Goal: Information Seeking & Learning: Learn about a topic

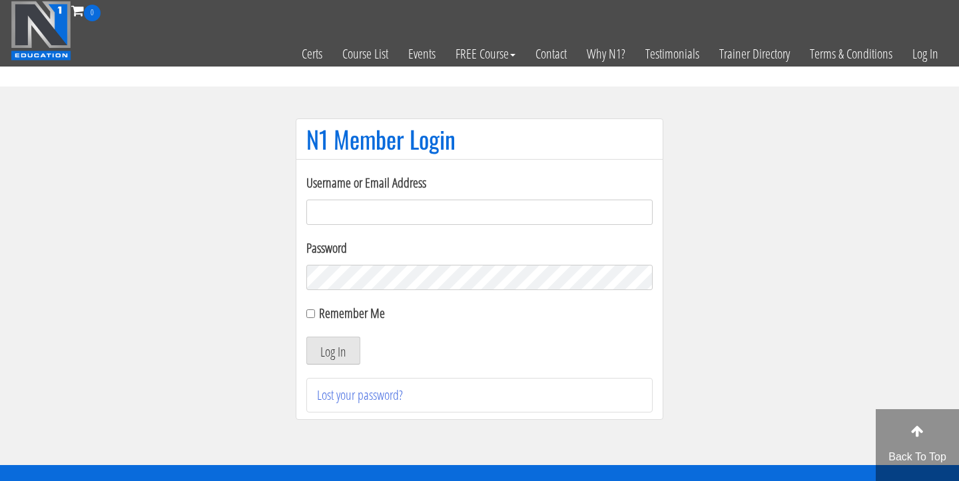
type input "Cynthia.jimenez49@yahoo.com"
click at [333, 351] on button "Log In" at bounding box center [333, 351] width 54 height 28
click at [339, 349] on button "Log In" at bounding box center [333, 351] width 54 height 28
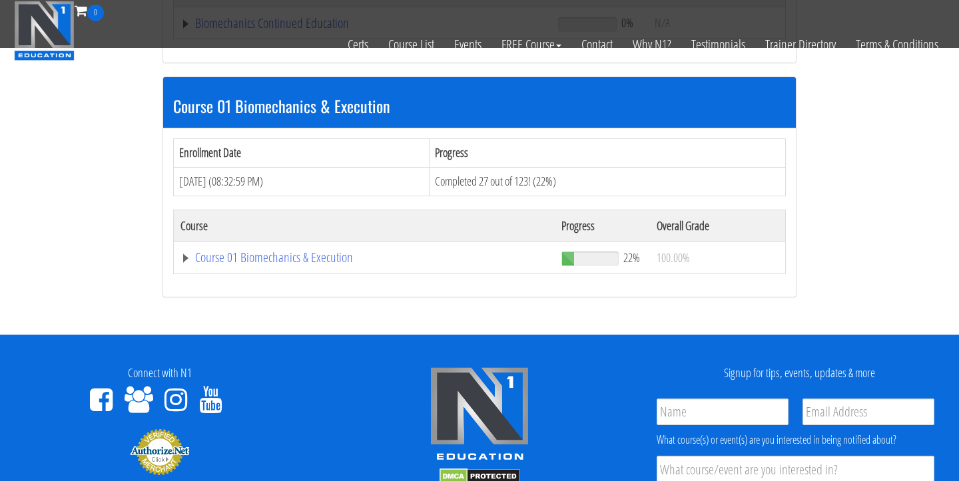
scroll to position [356, 0]
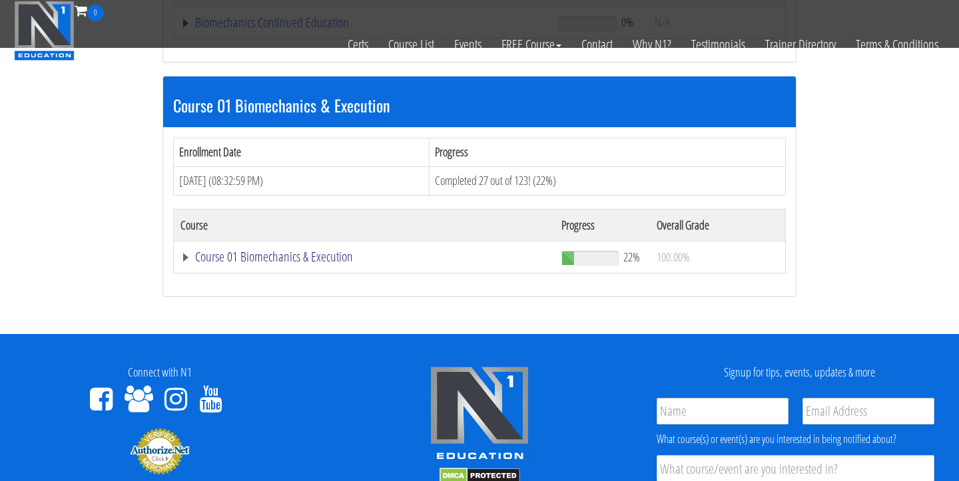
click at [301, 261] on link "Course 01 Biomechanics & Execution" at bounding box center [363, 256] width 367 height 13
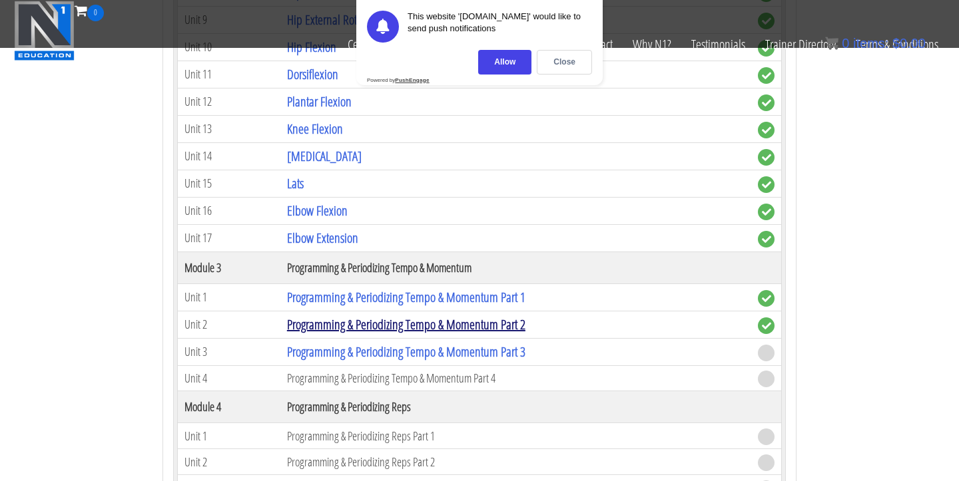
scroll to position [1178, 0]
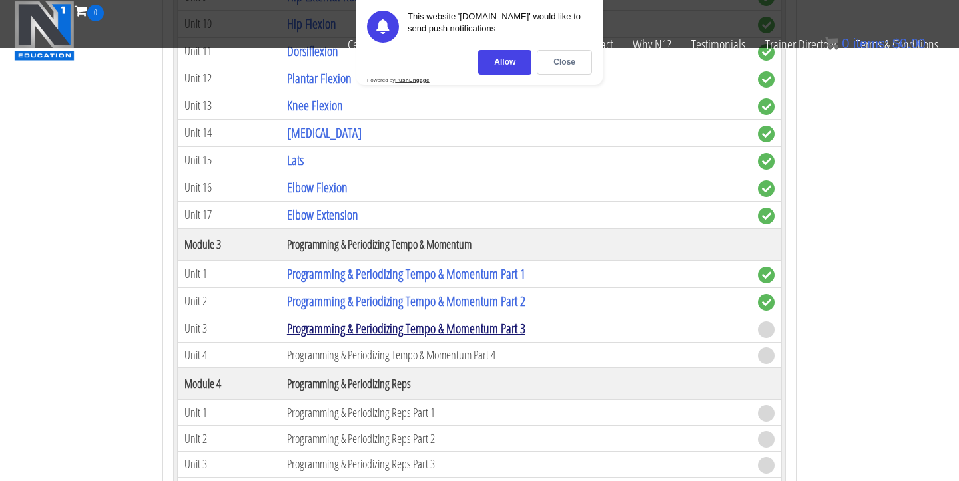
click at [454, 324] on link "Programming & Periodizing Tempo & Momentum Part 3" at bounding box center [406, 329] width 238 height 18
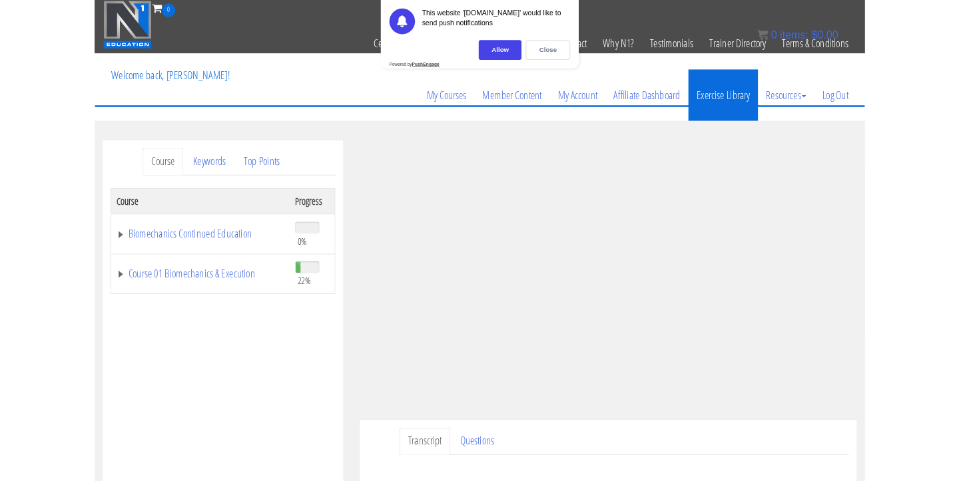
scroll to position [115, 0]
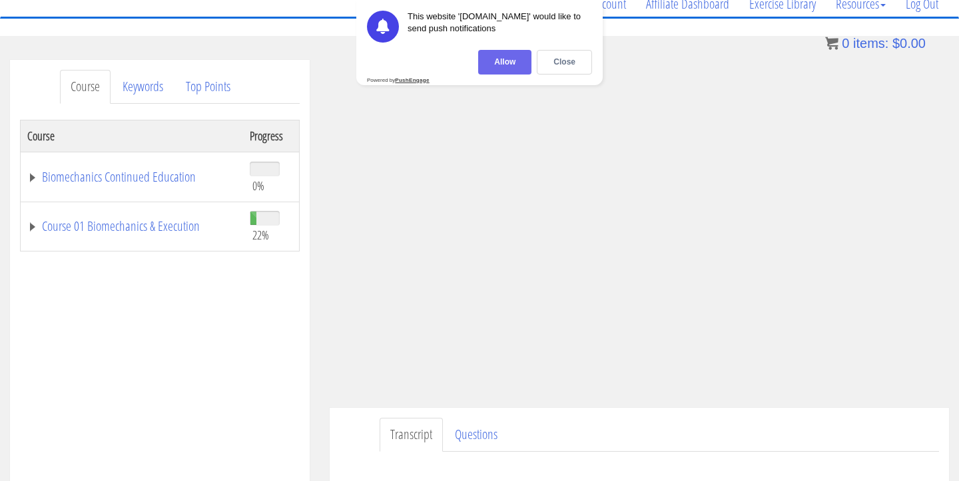
click at [501, 69] on div "Allow" at bounding box center [504, 62] width 53 height 25
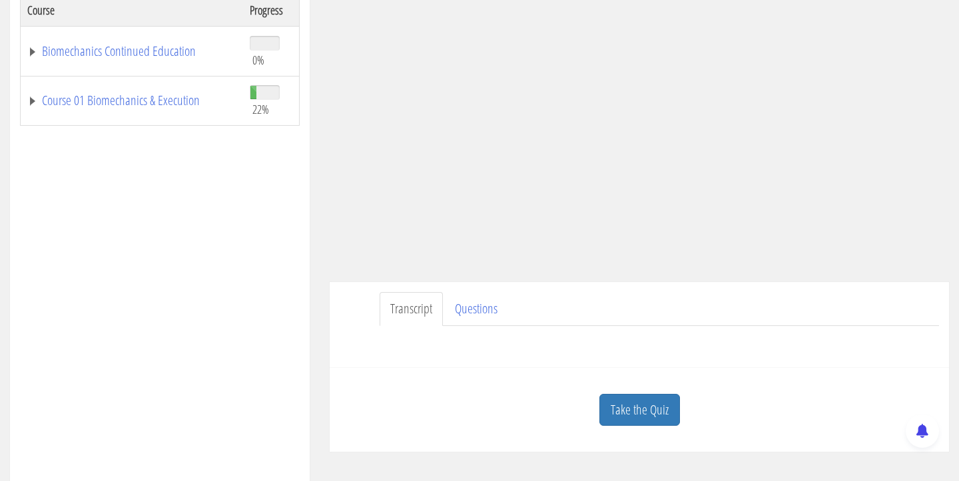
scroll to position [251, 0]
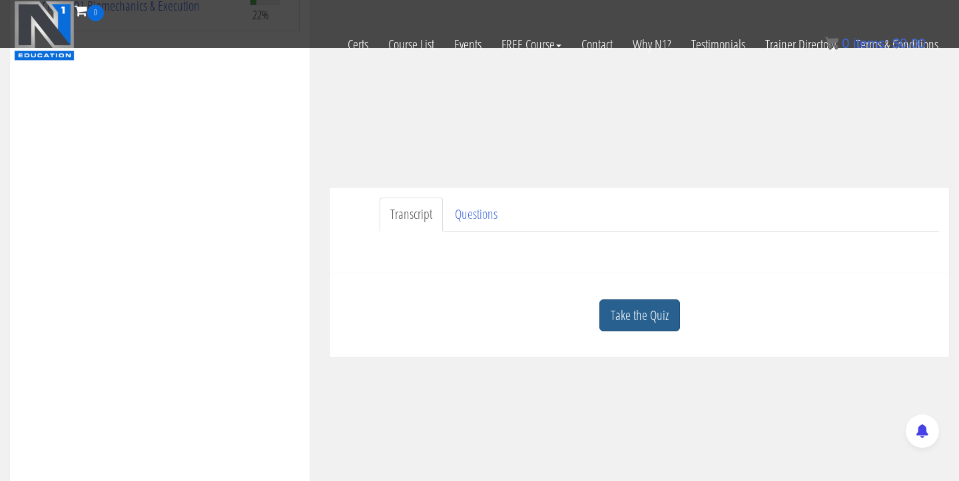
click at [638, 319] on link "Take the Quiz" at bounding box center [639, 316] width 81 height 33
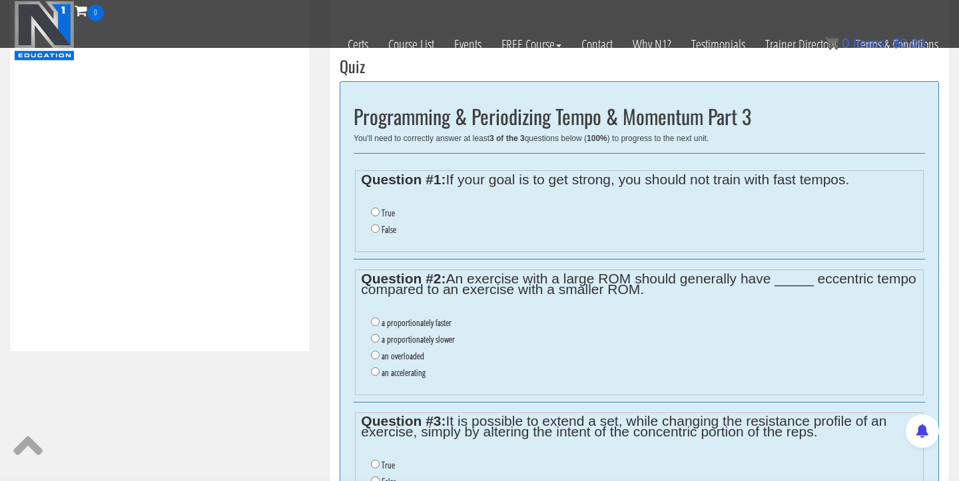
scroll to position [477, 0]
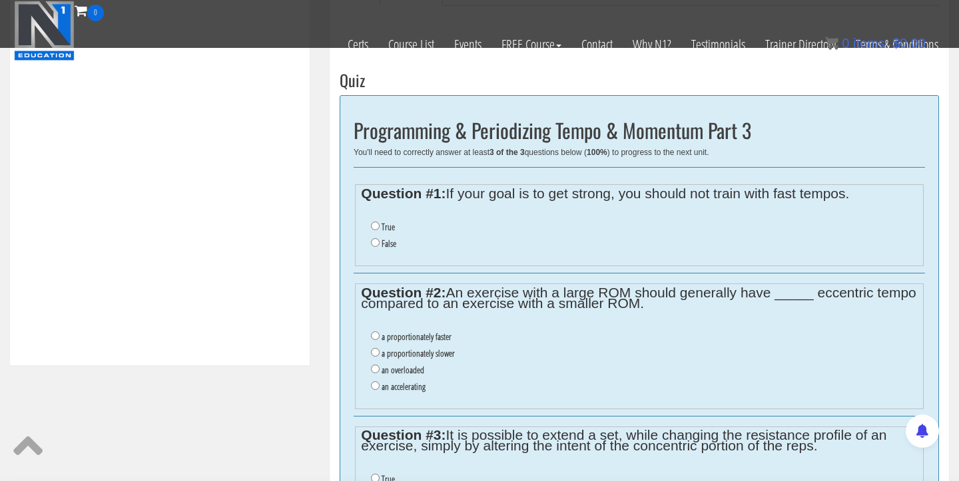
click at [372, 244] on li "False" at bounding box center [644, 244] width 546 height 17
click at [375, 240] on input "False" at bounding box center [375, 242] width 9 height 9
radio input "true"
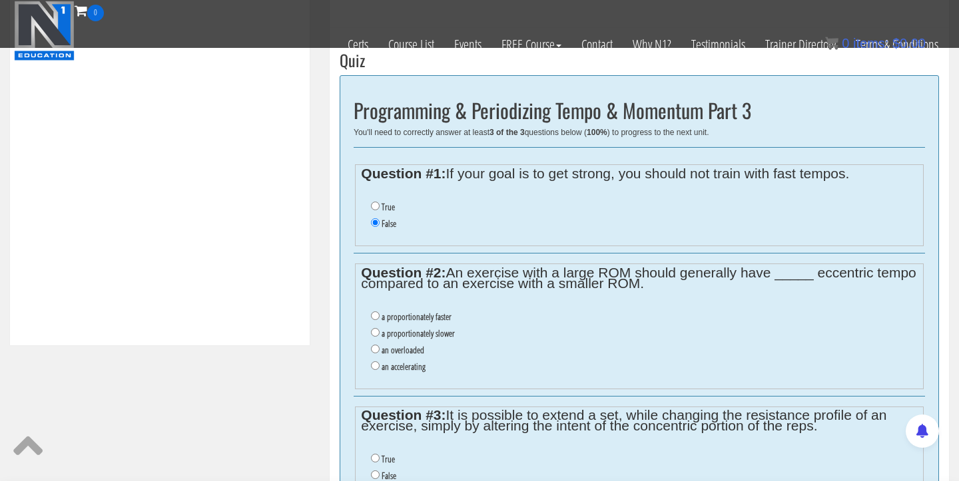
scroll to position [497, 0]
click at [375, 328] on input "a proportionately slower" at bounding box center [375, 332] width 9 height 9
radio input "true"
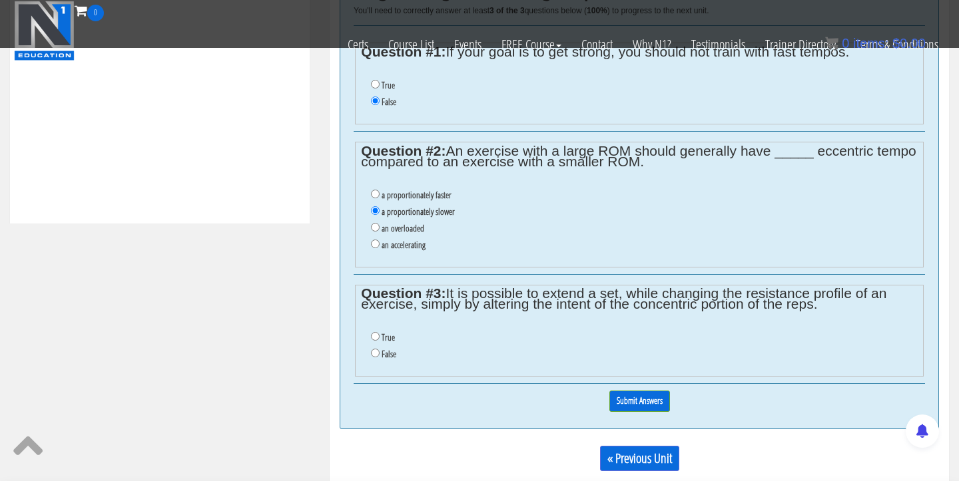
scroll to position [620, 0]
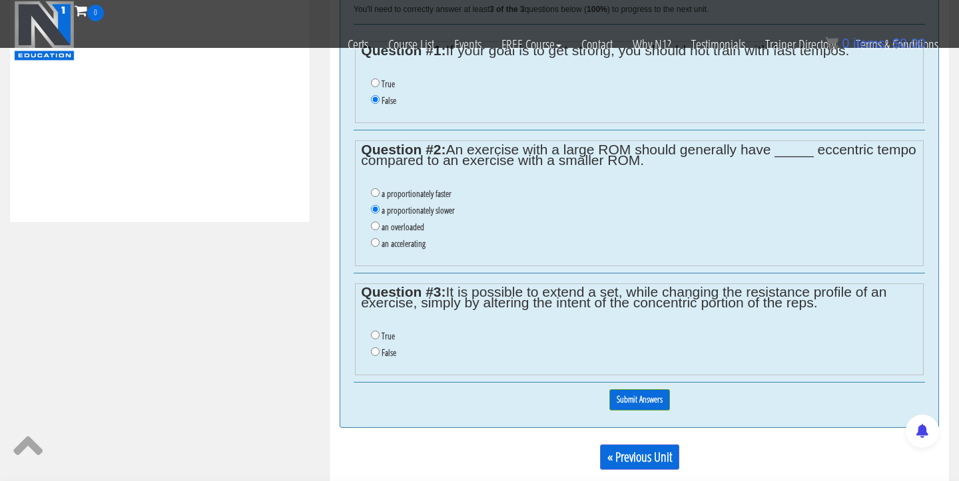
click at [375, 331] on input "True" at bounding box center [375, 335] width 9 height 9
radio input "true"
click at [630, 395] on div "0% Submit Answers" at bounding box center [639, 400] width 571 height 34
click at [630, 389] on input "Submit Answers" at bounding box center [639, 399] width 61 height 21
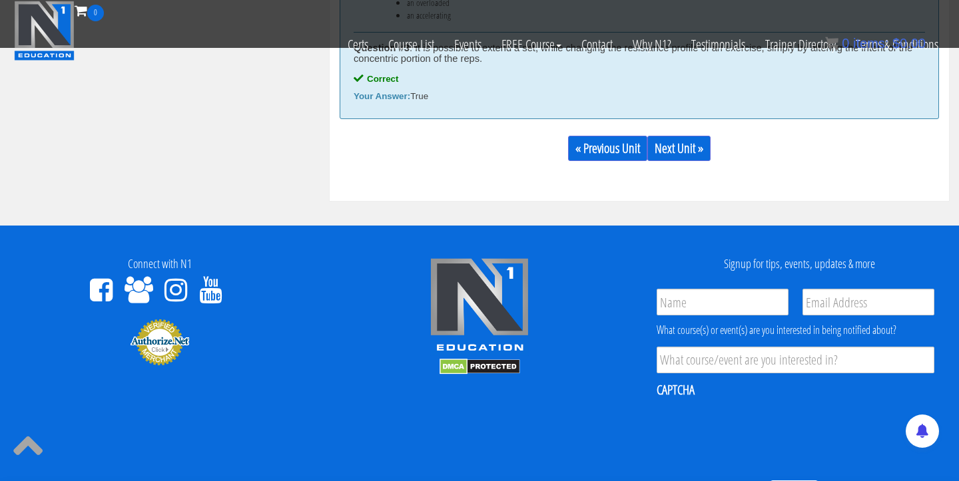
scroll to position [961, 0]
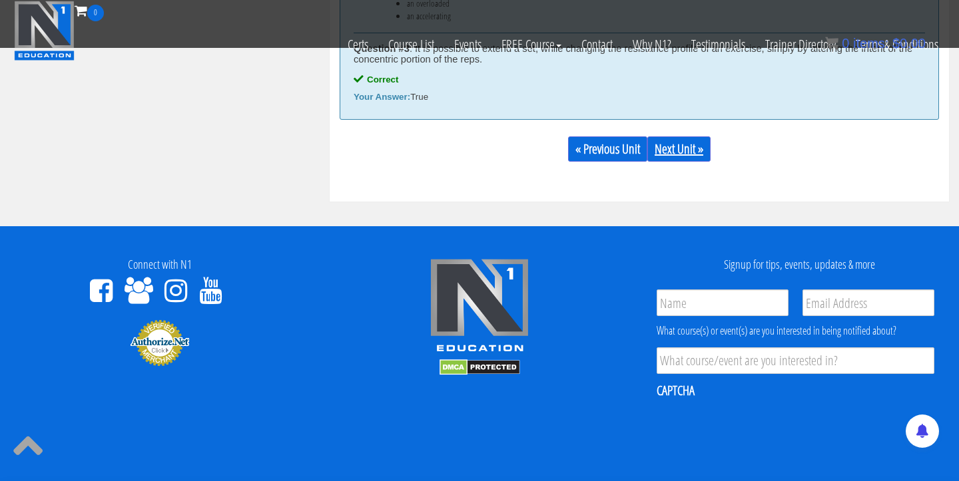
click at [704, 151] on link "Next Unit »" at bounding box center [678, 148] width 63 height 25
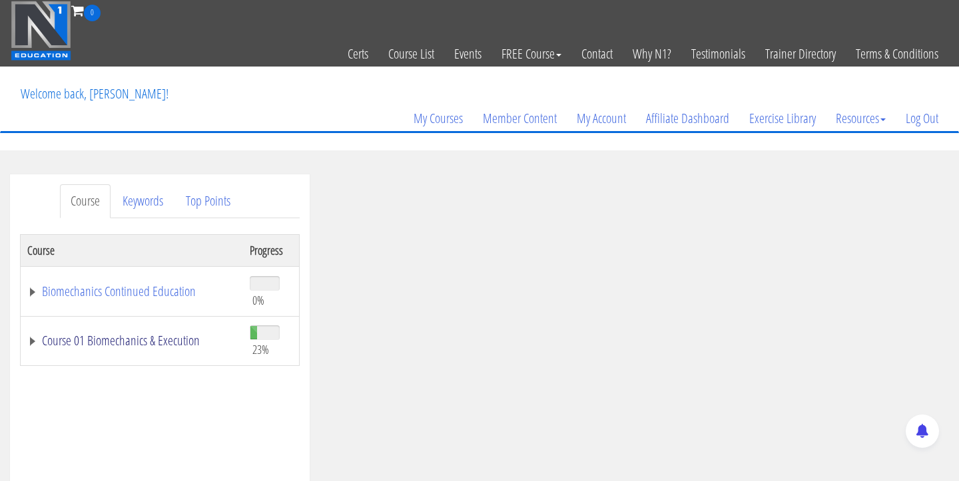
click at [196, 339] on link "Course 01 Biomechanics & Execution" at bounding box center [131, 340] width 209 height 13
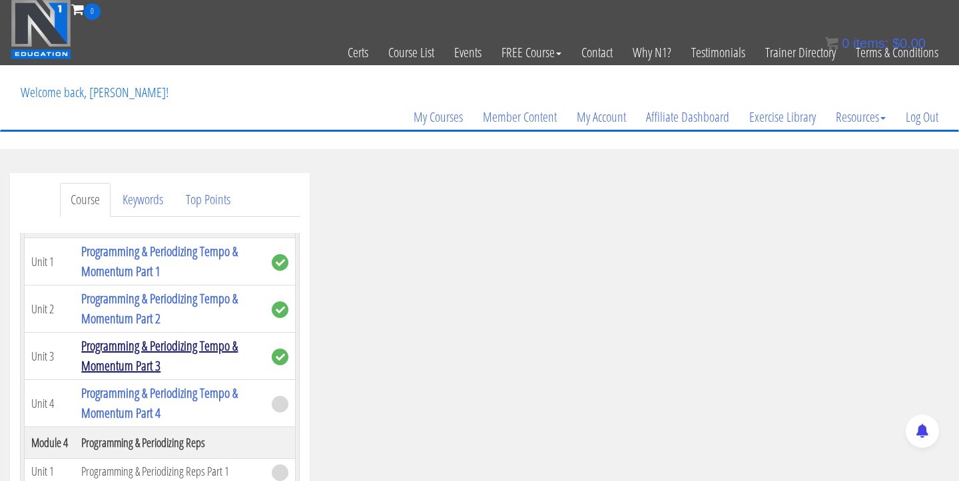
scroll to position [947, 0]
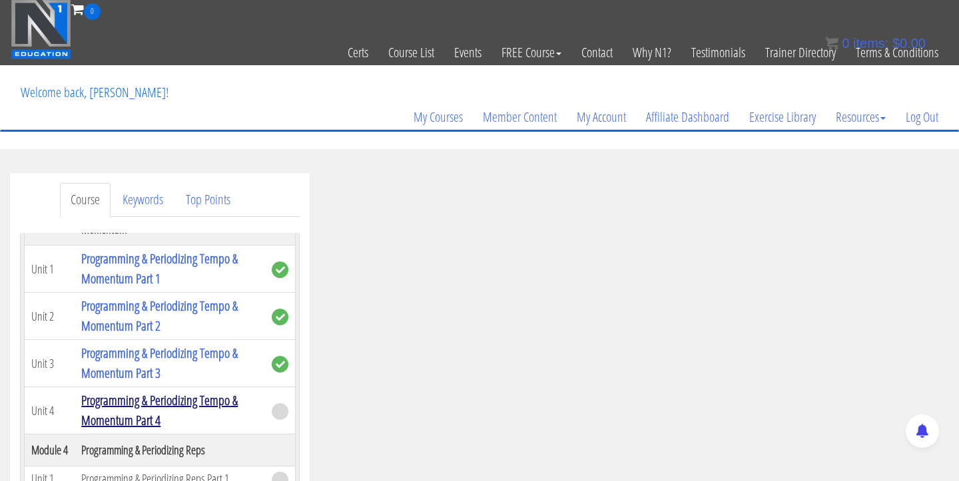
click at [145, 429] on link "Programming & Periodizing Tempo & Momentum Part 4" at bounding box center [159, 410] width 156 height 38
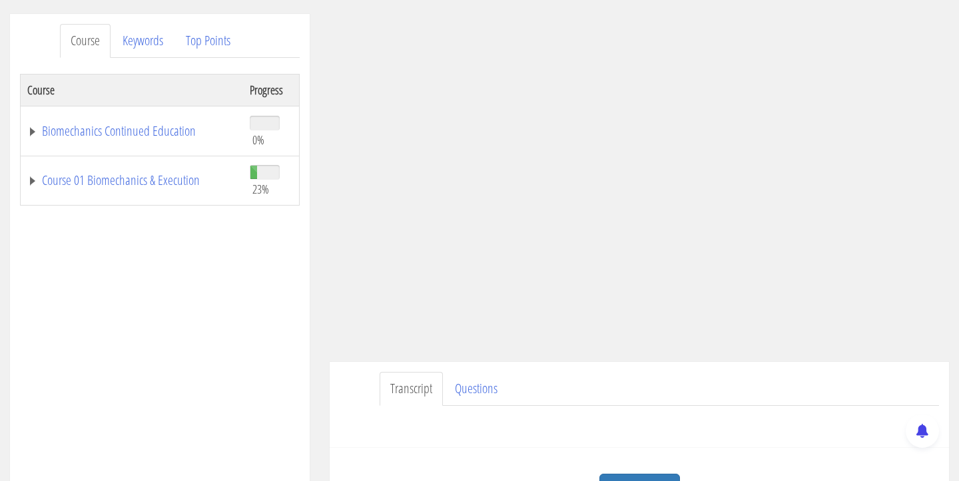
scroll to position [158, 0]
click at [467, 401] on link "Questions" at bounding box center [476, 391] width 64 height 34
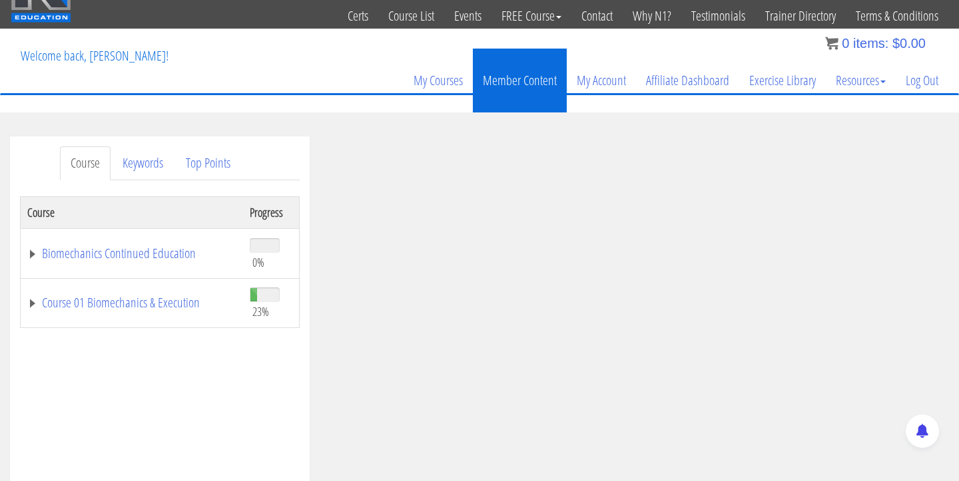
scroll to position [11, 0]
